Goal: Transaction & Acquisition: Subscribe to service/newsletter

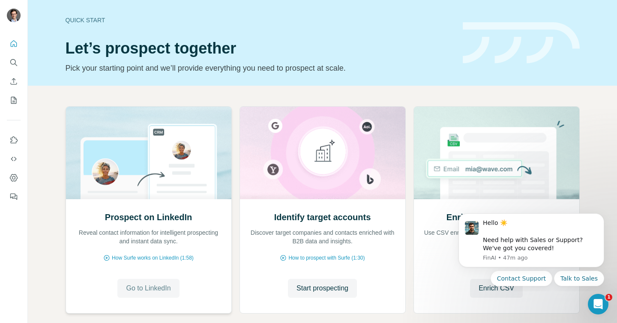
click at [143, 293] on span "Go to LinkedIn" at bounding box center [148, 288] width 45 height 10
click at [511, 247] on div "Hello ☀️ ​ Need help with Sales or Support? We've got you covered!" at bounding box center [540, 235] width 115 height 33
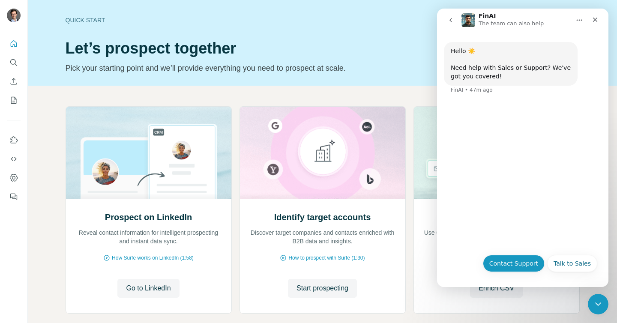
click at [519, 265] on button "Contact Support" at bounding box center [514, 263] width 62 height 17
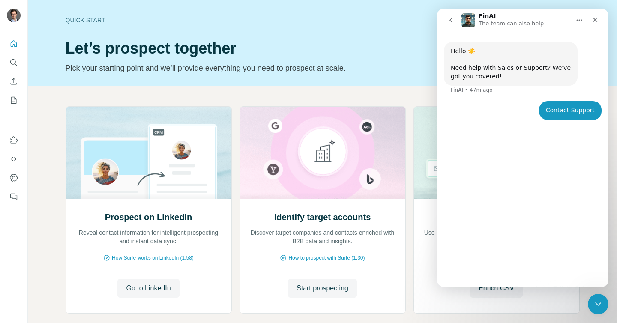
type button "[object Object]"
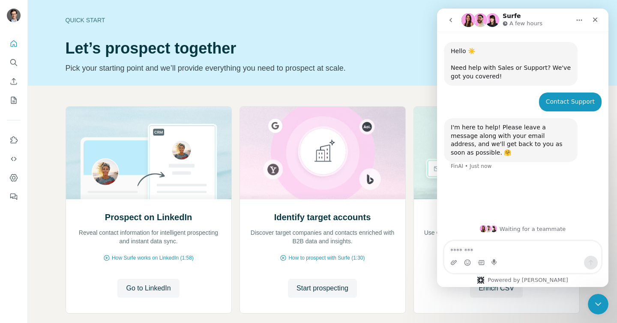
click at [472, 249] on textarea "Message…" at bounding box center [522, 248] width 157 height 15
type textarea "*****"
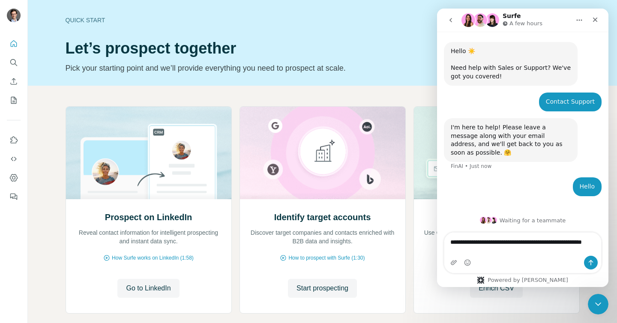
type textarea "**********"
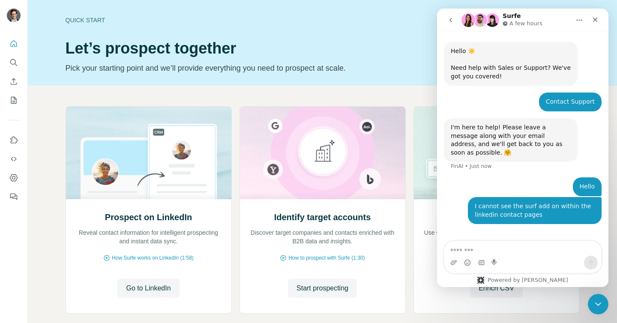
scroll to position [8, 0]
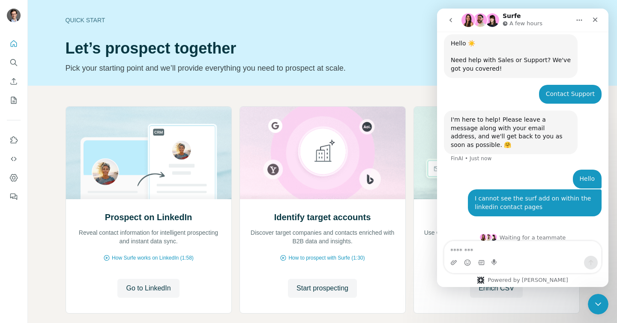
click at [575, 27] on button "Home" at bounding box center [579, 20] width 16 height 16
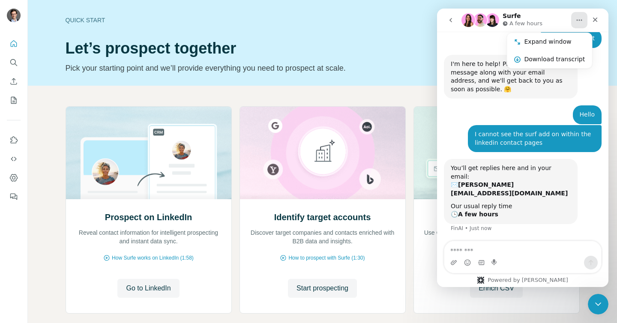
scroll to position [63, 0]
click at [589, 184] on div "You’ll get replies here and in your email: ✉️ arnaud@entropia.io Our usual repl…" at bounding box center [523, 201] width 158 height 84
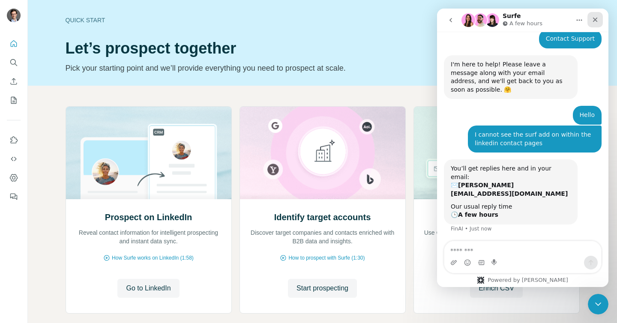
click at [593, 19] on icon "Close" at bounding box center [594, 19] width 7 height 7
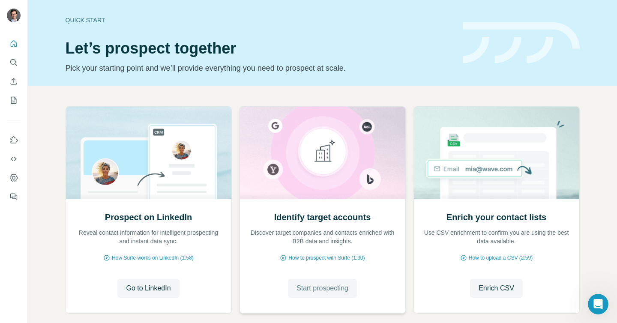
click at [304, 291] on span "Start prospecting" at bounding box center [322, 288] width 52 height 10
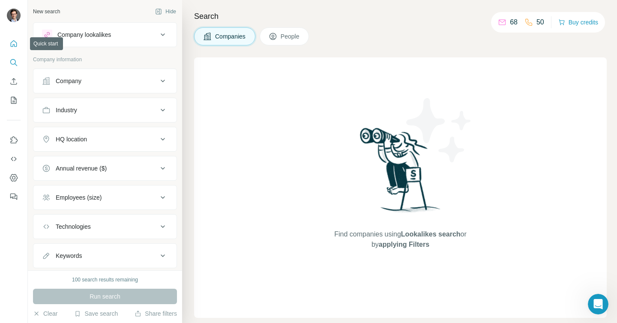
click at [15, 43] on icon "Quick start" at bounding box center [13, 43] width 9 height 9
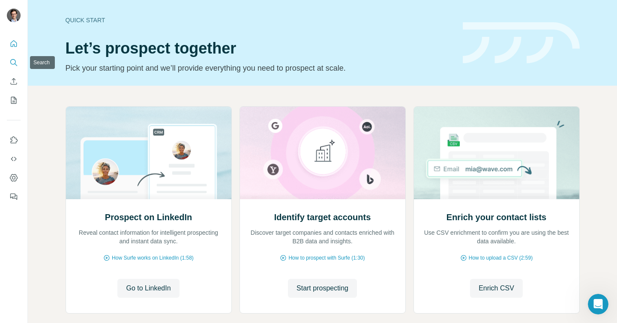
click at [15, 56] on button "Search" at bounding box center [14, 62] width 14 height 15
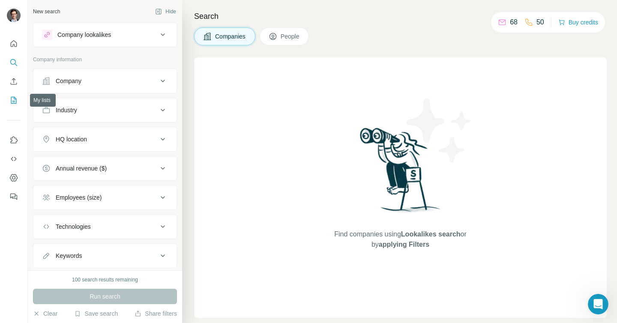
click at [12, 103] on icon "My lists" at bounding box center [13, 100] width 9 height 9
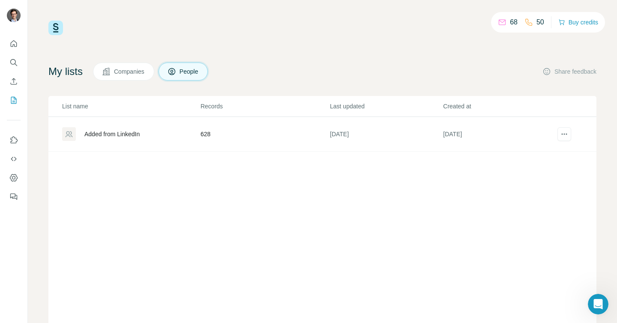
click at [125, 131] on div "Added from LinkedIn" at bounding box center [111, 134] width 55 height 9
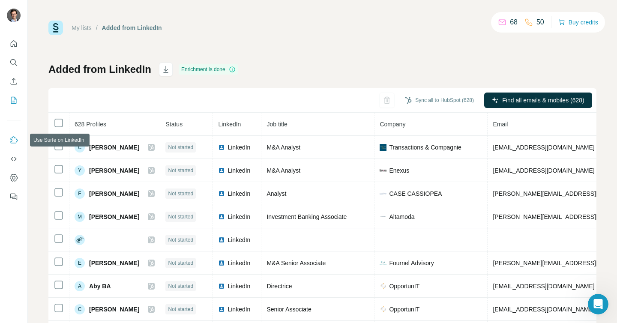
click at [15, 138] on icon "Use Surfe on LinkedIn" at bounding box center [13, 140] width 9 height 9
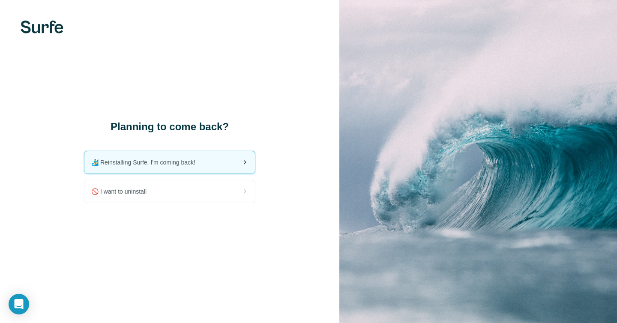
click at [232, 158] on div "🏄🏻‍♂️ Reinstalling Surfe, I'm coming back!" at bounding box center [169, 162] width 170 height 22
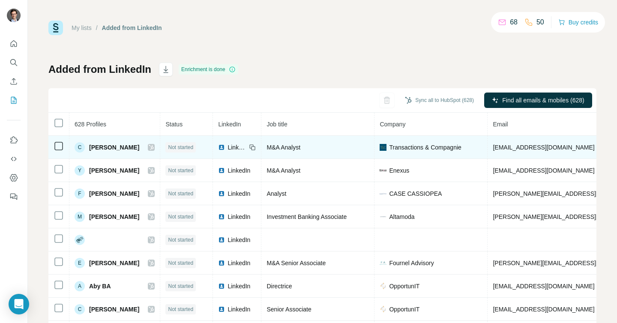
click at [240, 146] on span "LinkedIn" at bounding box center [236, 147] width 19 height 9
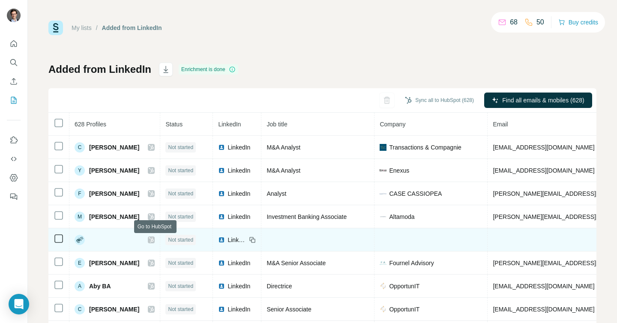
click at [154, 241] on icon at bounding box center [151, 239] width 5 height 5
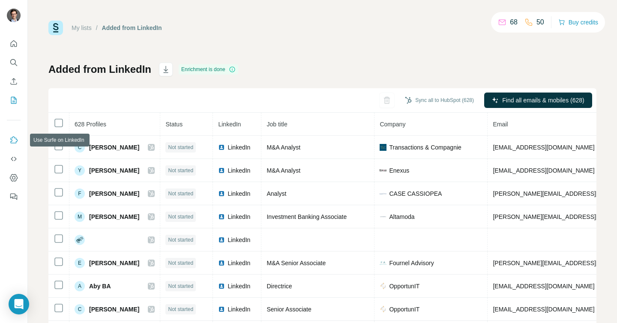
click at [15, 138] on icon "Use Surfe on LinkedIn" at bounding box center [13, 140] width 9 height 9
click at [17, 142] on icon "Use Surfe on LinkedIn" at bounding box center [13, 140] width 9 height 9
click at [19, 179] on button "Dashboard" at bounding box center [14, 177] width 14 height 15
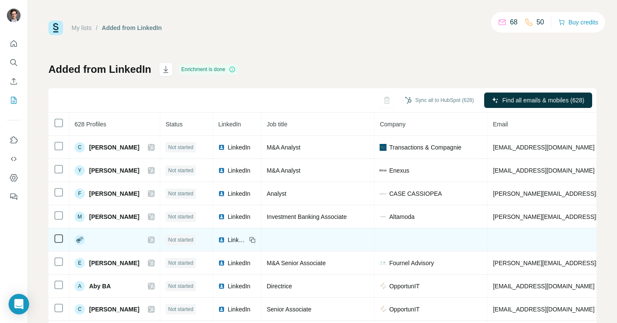
click at [225, 239] on img at bounding box center [221, 239] width 7 height 7
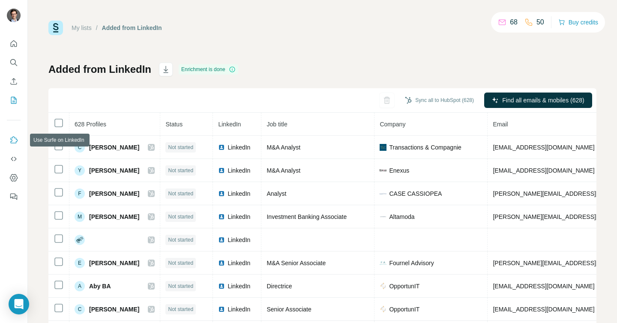
click at [15, 140] on icon "Use Surfe on LinkedIn" at bounding box center [13, 140] width 9 height 9
click at [11, 139] on icon "Use Surfe on LinkedIn" at bounding box center [13, 140] width 9 height 9
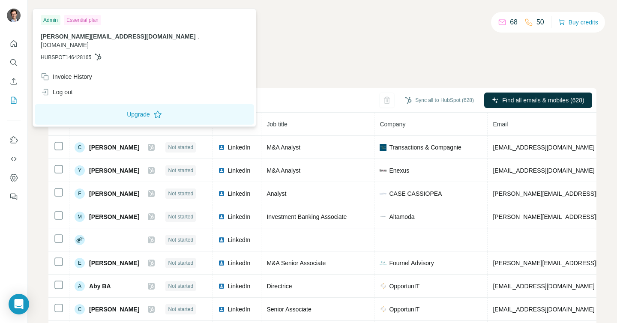
click at [17, 12] on img at bounding box center [14, 16] width 14 height 14
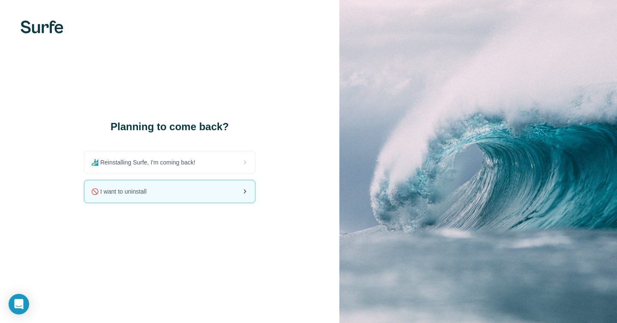
click at [191, 191] on div "🚫 I want to uninstall" at bounding box center [169, 191] width 170 height 22
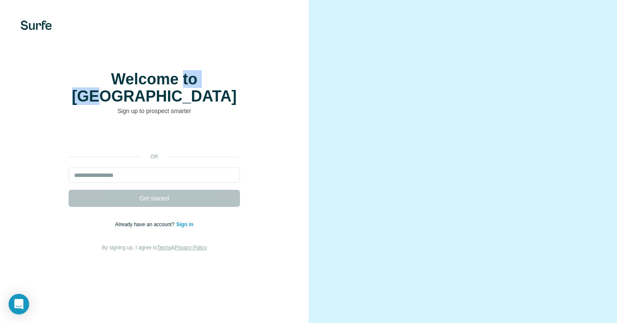
drag, startPoint x: 161, startPoint y: 98, endPoint x: 205, endPoint y: 97, distance: 44.5
click at [205, 98] on h1 "Welcome to [GEOGRAPHIC_DATA]" at bounding box center [154, 88] width 171 height 34
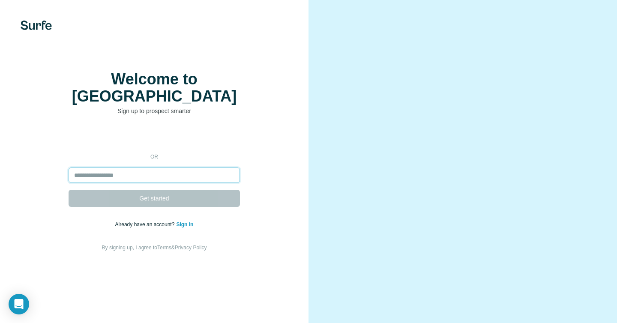
click at [149, 171] on input "email" at bounding box center [154, 174] width 171 height 15
type input "**********"
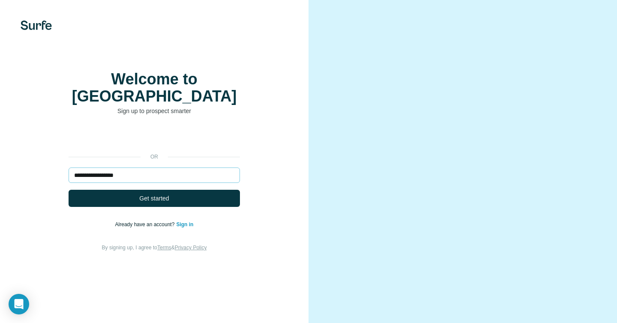
click at [152, 196] on span "Get started" at bounding box center [154, 198] width 30 height 9
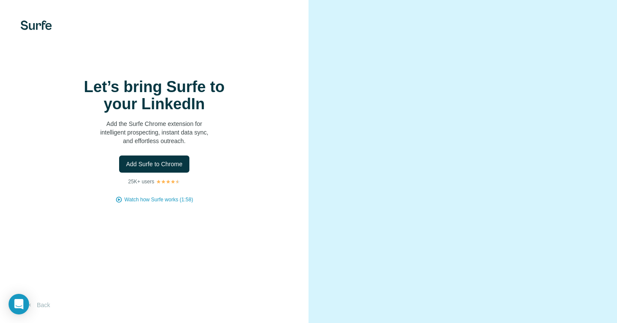
click at [139, 168] on span "Add Surfe to Chrome" at bounding box center [154, 164] width 57 height 9
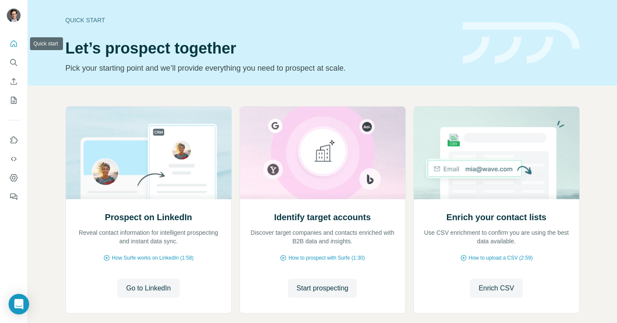
click at [16, 44] on icon "Quick start" at bounding box center [14, 43] width 6 height 6
click at [13, 144] on icon "Use Surfe on LinkedIn" at bounding box center [13, 140] width 9 height 9
click at [15, 138] on icon "Use Surfe on LinkedIn" at bounding box center [13, 140] width 9 height 9
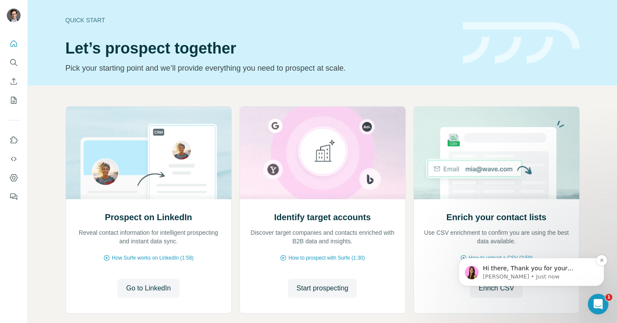
click at [525, 271] on span "Hi there, Thank you for your message and please accept our apologies for this i…" at bounding box center [538, 306] width 110 height 83
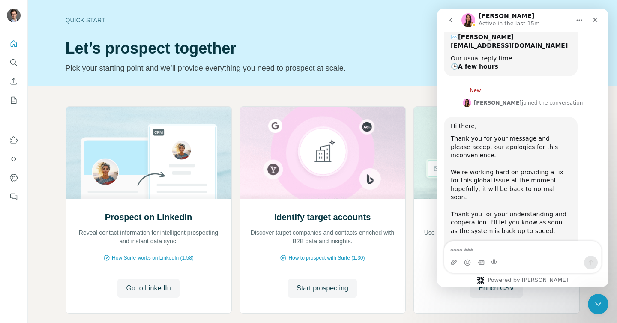
scroll to position [212, 0]
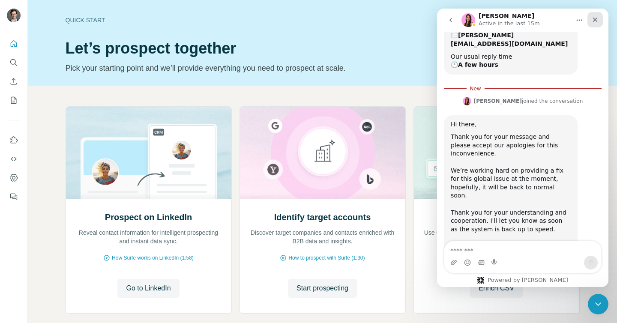
click at [589, 19] on div "Close" at bounding box center [594, 19] width 15 height 15
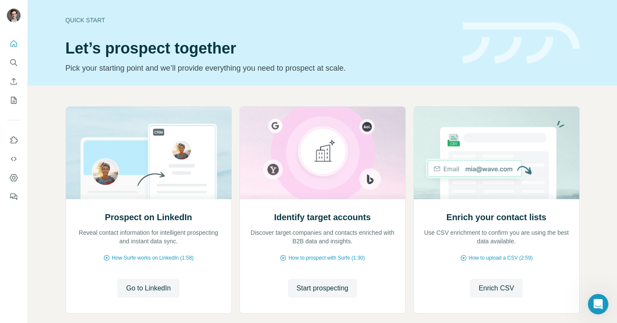
scroll to position [197, 0]
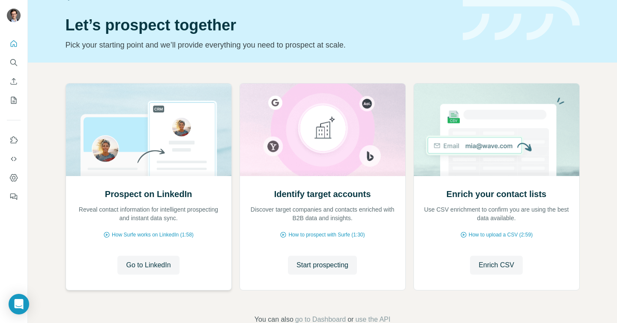
scroll to position [45, 0]
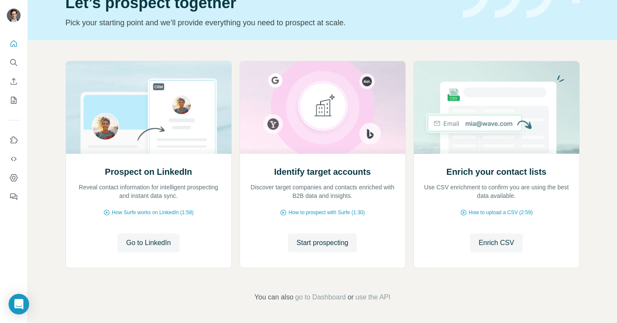
click at [272, 294] on span "You can also" at bounding box center [273, 297] width 39 height 10
click at [274, 295] on span "You can also" at bounding box center [273, 297] width 39 height 10
click at [337, 298] on span "go to Dashboard" at bounding box center [320, 297] width 51 height 10
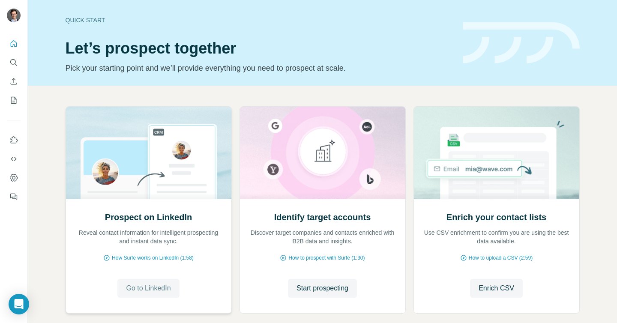
click at [145, 291] on span "Go to LinkedIn" at bounding box center [148, 288] width 45 height 10
click at [174, 259] on span "How Surfe works on LinkedIn (1:58)" at bounding box center [153, 258] width 82 height 8
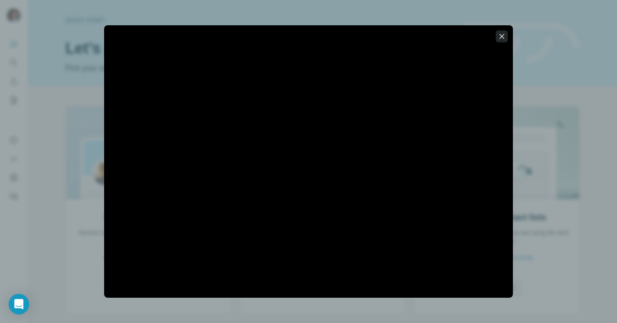
click at [502, 35] on icon "button" at bounding box center [501, 36] width 9 height 9
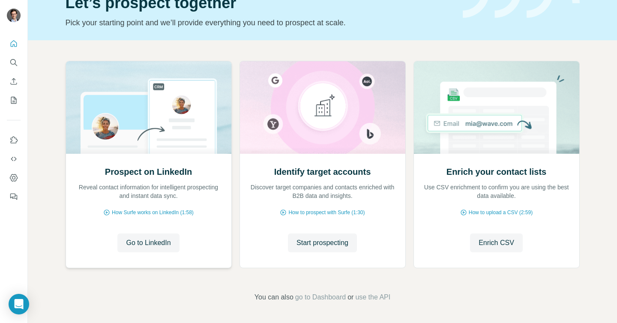
scroll to position [45, 0]
click at [318, 298] on span "go to Dashboard" at bounding box center [320, 297] width 51 height 10
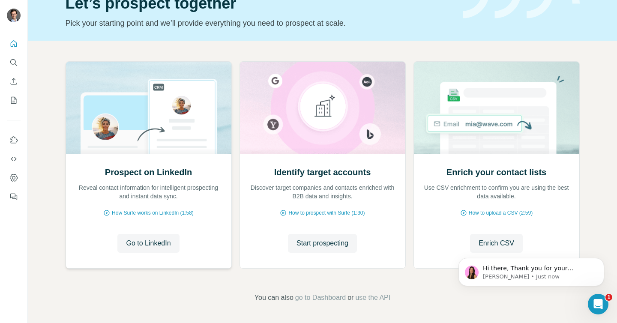
scroll to position [0, 0]
